Goal: Find specific page/section: Find specific page/section

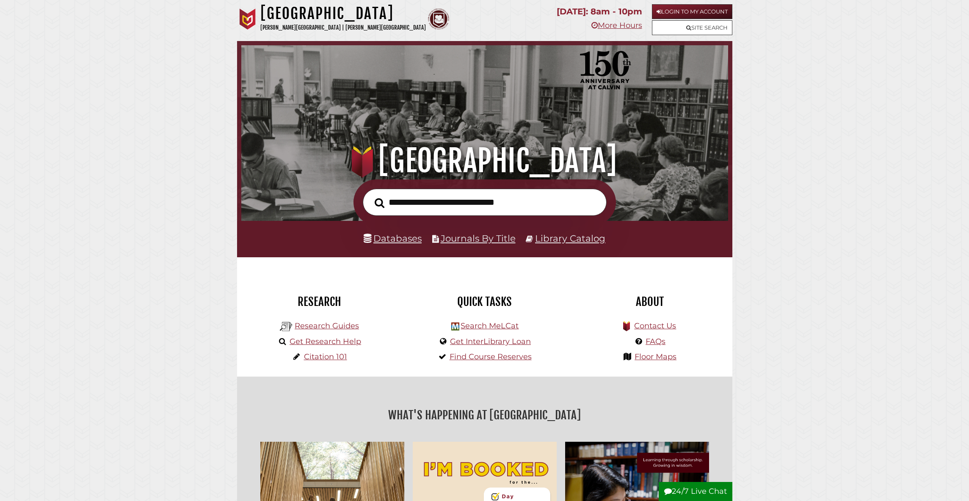
scroll to position [161, 483]
click at [467, 196] on input "text" at bounding box center [485, 203] width 244 height 28
type input "**********"
click at [370, 196] on button "Search" at bounding box center [379, 203] width 18 height 15
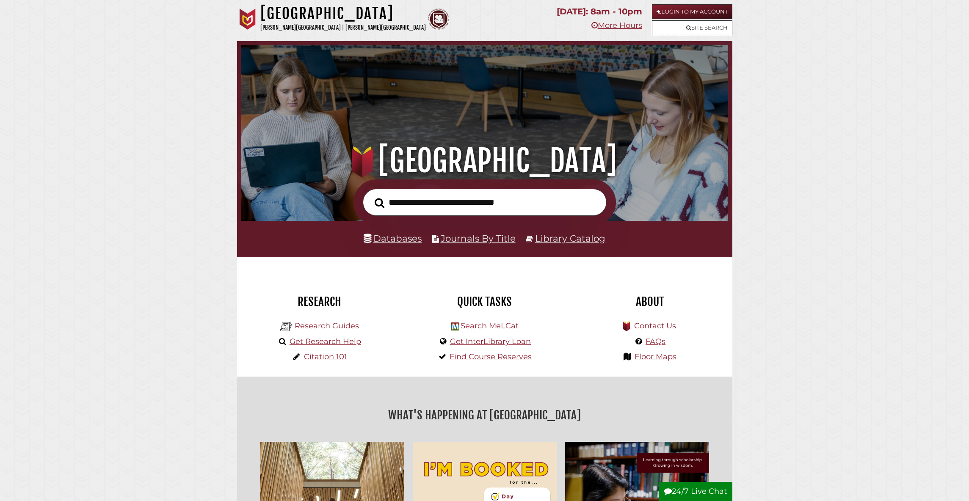
scroll to position [161, 483]
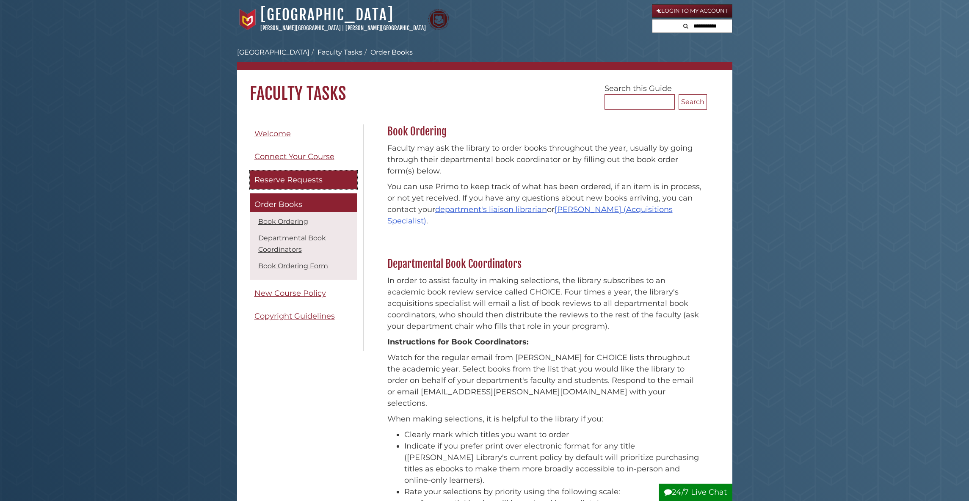
click at [286, 177] on span "Reserve Requests" at bounding box center [288, 179] width 68 height 9
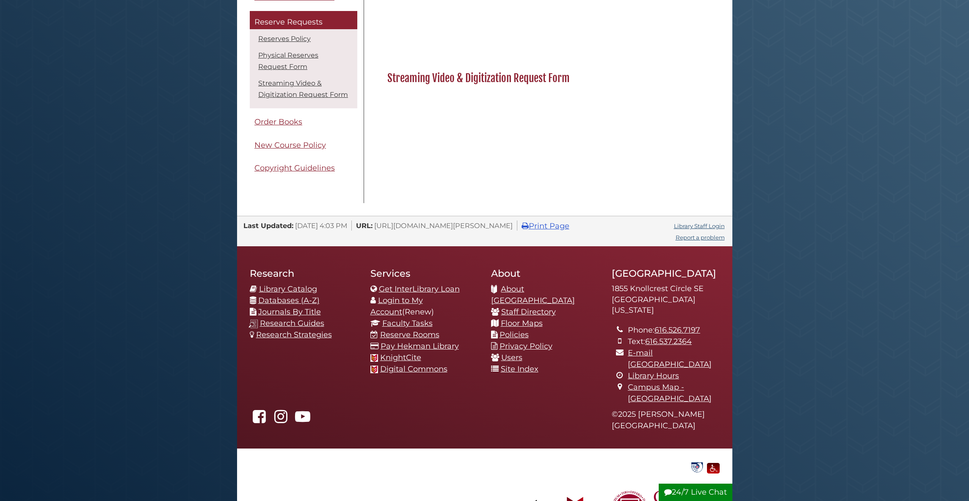
scroll to position [365, 0]
